Goal: Navigation & Orientation: Find specific page/section

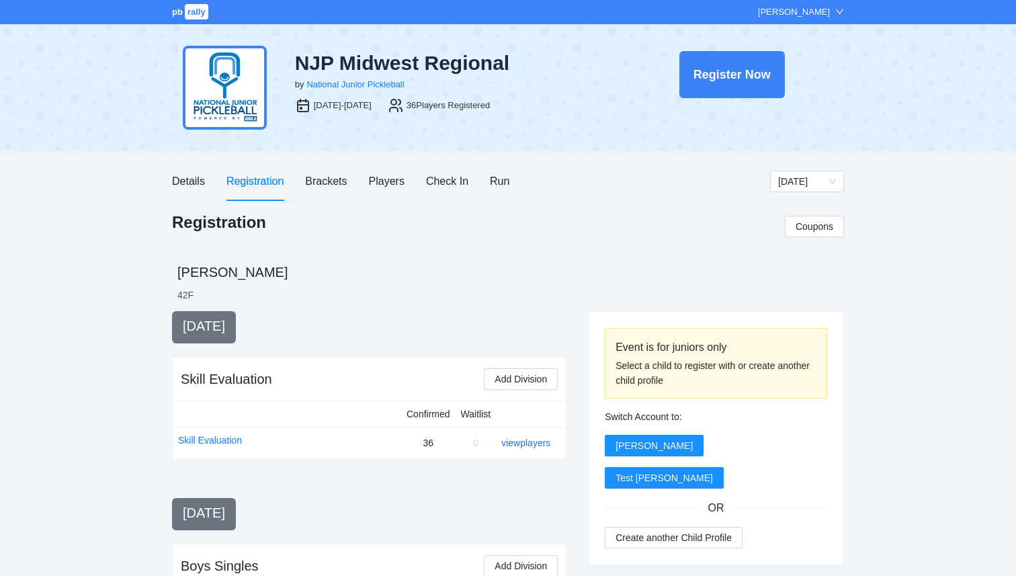
click at [183, 9] on link "pb rally" at bounding box center [191, 12] width 38 height 10
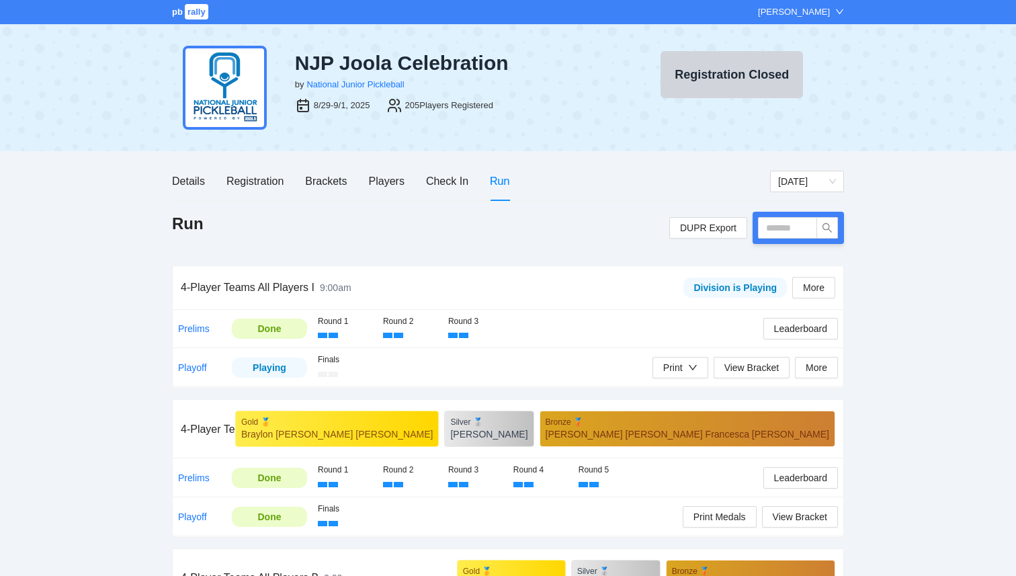
click at [443, 184] on div "Check In" at bounding box center [447, 181] width 42 height 17
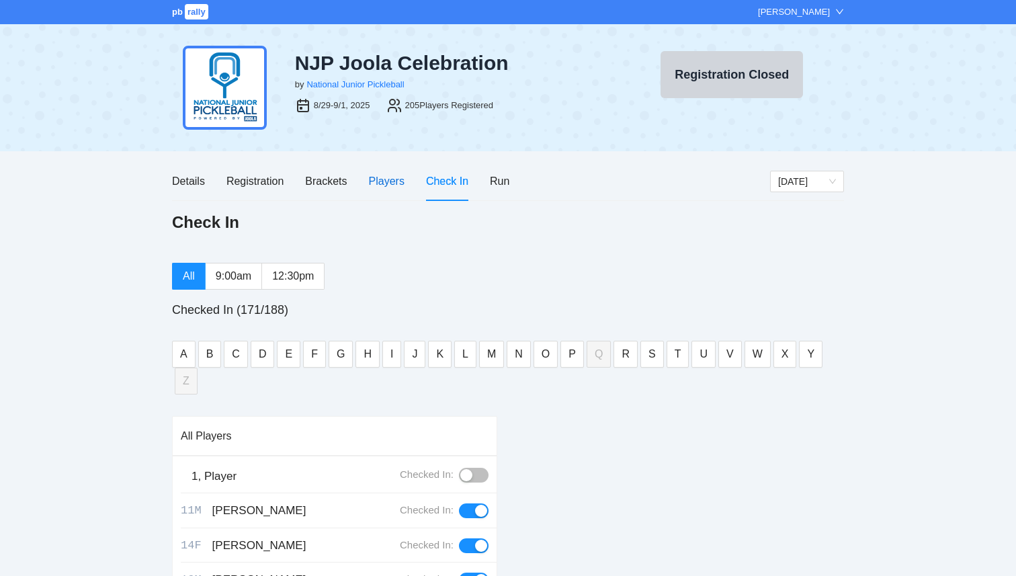
click at [372, 181] on div "Players" at bounding box center [387, 181] width 36 height 17
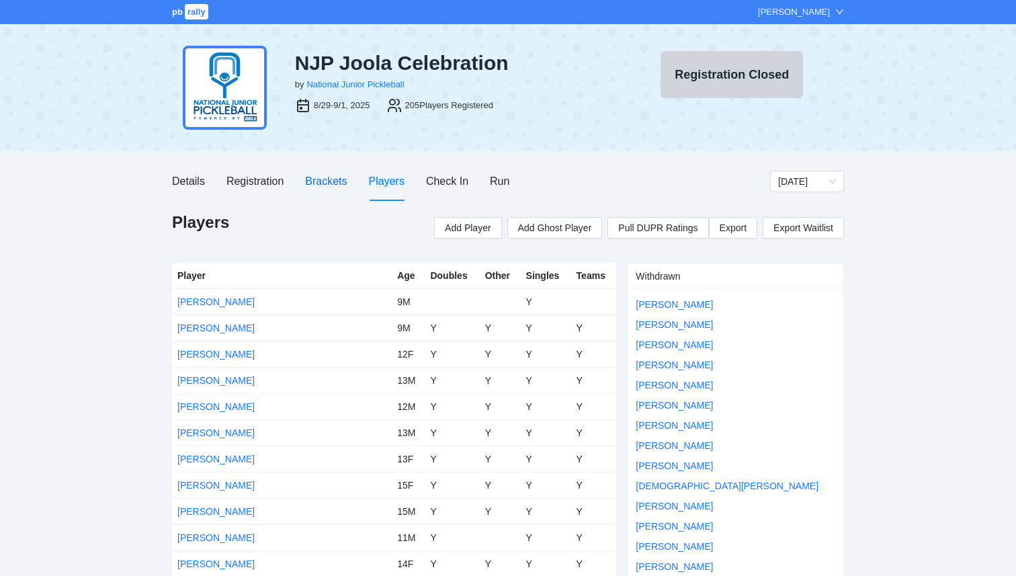
click at [318, 176] on div "Brackets" at bounding box center [326, 181] width 42 height 17
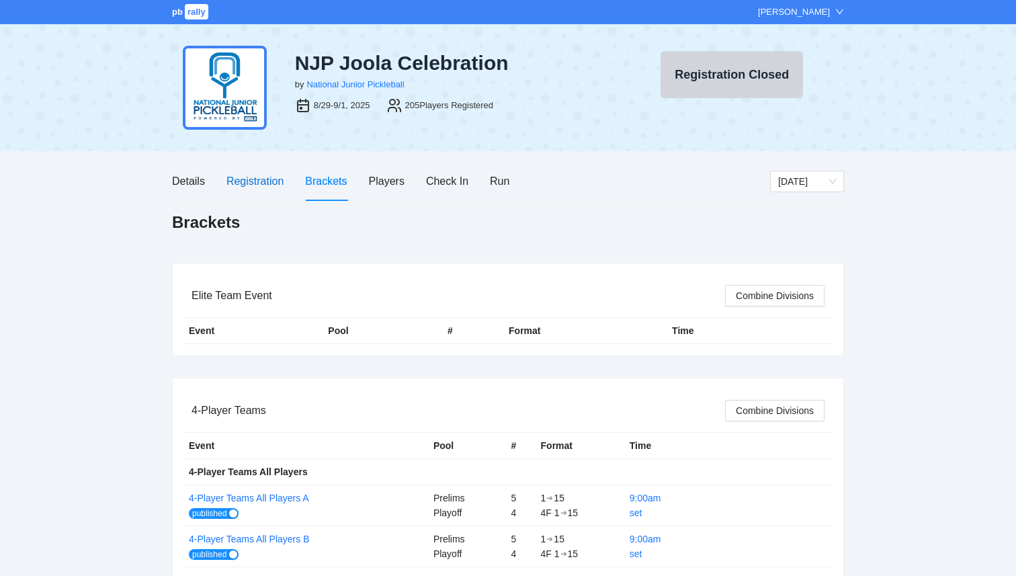
click at [280, 181] on div "Registration" at bounding box center [254, 181] width 57 height 17
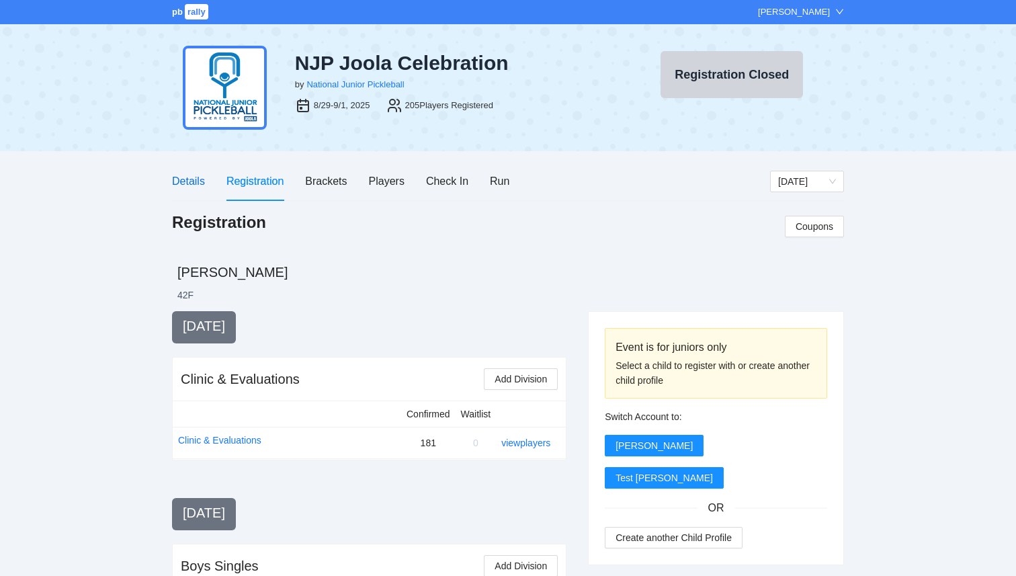
click at [189, 186] on div "Details" at bounding box center [188, 181] width 33 height 17
